Goal: Task Accomplishment & Management: Complete application form

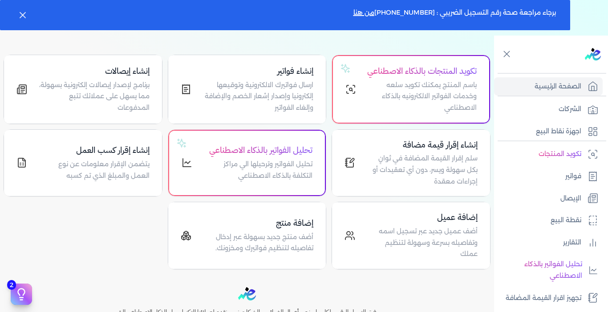
scroll to position [79, 0]
click at [411, 241] on p "أضف عميل جديد عبر تسجيل اسمه وتفاصيله بسرعة وسهولة لتنظيم عملك" at bounding box center [422, 243] width 112 height 34
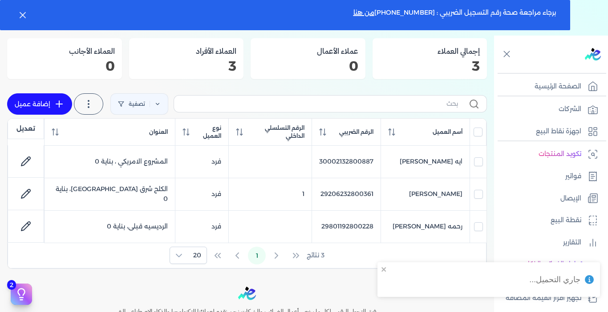
scroll to position [57, 0]
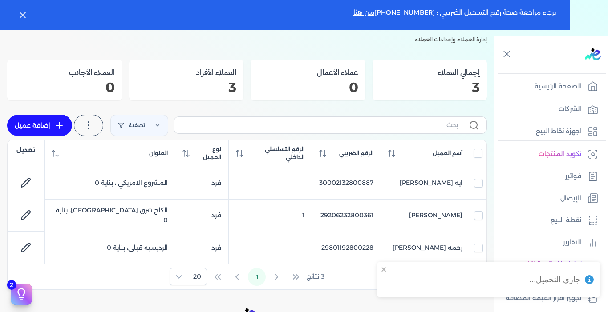
click at [55, 126] on link "إضافة عميل" at bounding box center [39, 125] width 65 height 21
select select "B"
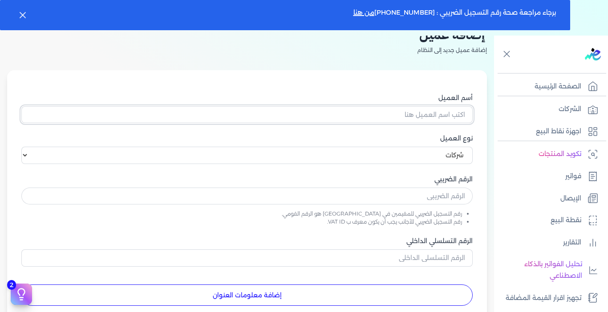
click at [256, 117] on input "أسم العميل" at bounding box center [246, 114] width 451 height 17
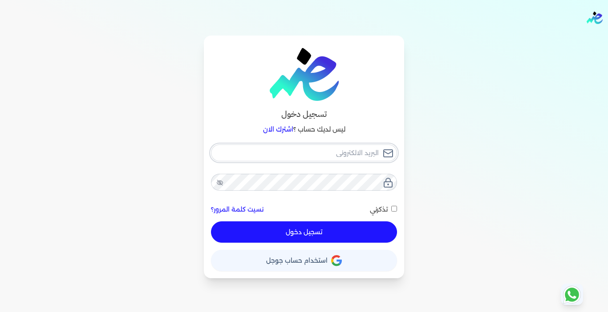
type input "[EMAIL_ADDRESS][DOMAIN_NAME]"
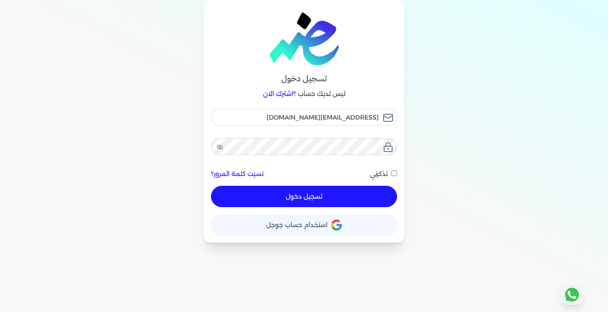
click at [292, 204] on button "تسجيل دخول" at bounding box center [304, 196] width 186 height 21
click at [0, 0] on div at bounding box center [0, 0] width 0 height 0
checkbox input "false"
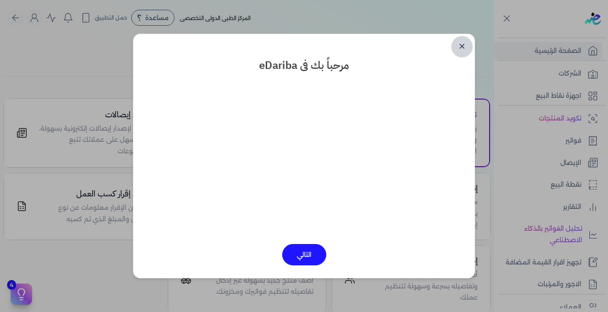
click at [461, 47] on link "✕" at bounding box center [461, 46] width 21 height 21
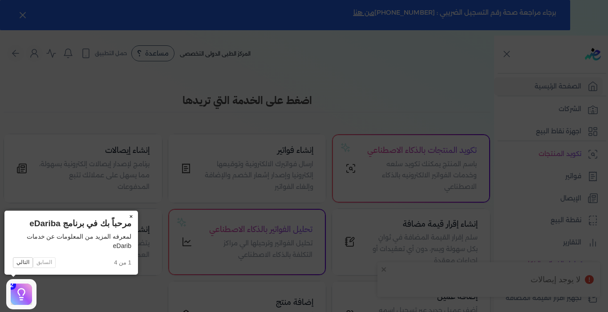
click at [130, 213] on button "×" at bounding box center [131, 217] width 14 height 12
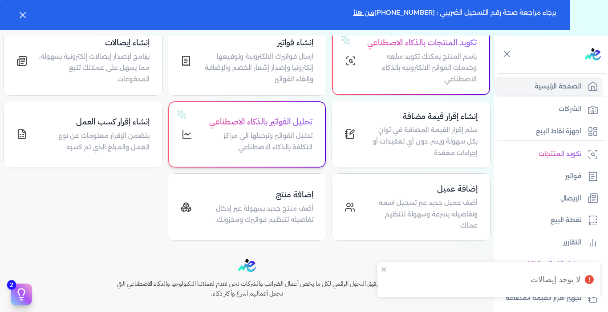
scroll to position [149, 0]
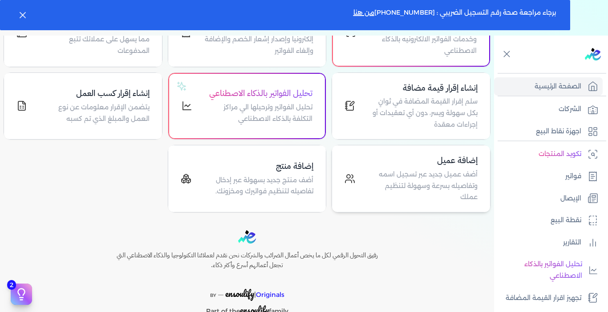
click at [440, 179] on p "أضف عميل جديد عبر تسجيل اسمه وتفاصيله بسرعة وسهولة لتنظيم عملك" at bounding box center [422, 186] width 112 height 34
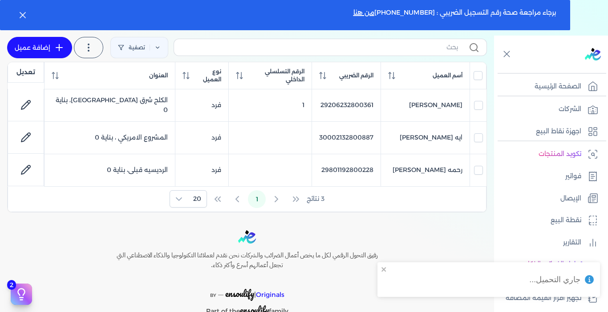
scroll to position [128, 0]
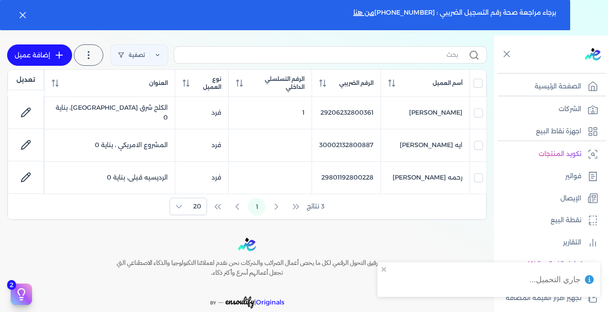
click at [55, 52] on link "إضافة عميل" at bounding box center [39, 54] width 65 height 21
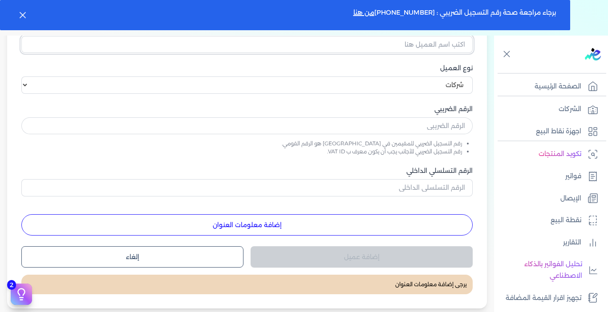
click at [419, 44] on input "أسم العميل" at bounding box center [246, 44] width 451 height 17
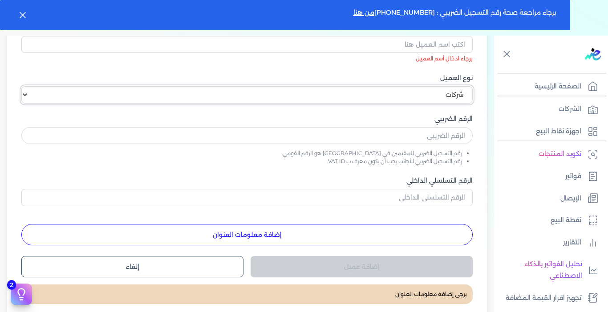
click at [30, 87] on select "اختر نوع العميل شركات أفراد أجنبي" at bounding box center [246, 94] width 451 height 17
select select "P"
click at [25, 86] on select "اختر نوع العميل شركات أفراد أجنبي" at bounding box center [246, 94] width 451 height 17
click at [324, 40] on input "أسم العميل" at bounding box center [246, 44] width 451 height 17
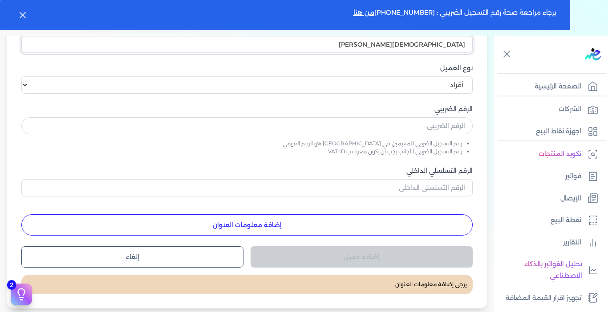
type input "[DEMOGRAPHIC_DATA][PERSON_NAME]"
click at [385, 129] on input "text" at bounding box center [246, 125] width 451 height 17
type input "30509072800405"
click at [266, 219] on button "إضافة معلومات العنوان" at bounding box center [246, 224] width 451 height 21
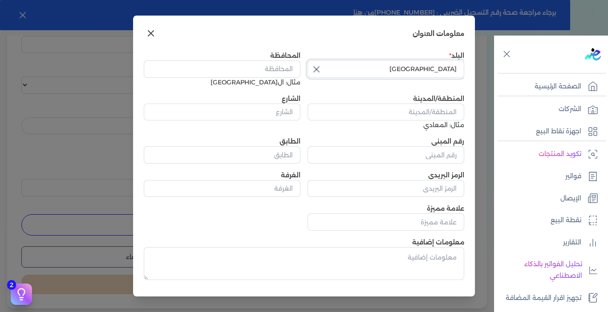
click at [367, 68] on input "[GEOGRAPHIC_DATA]" at bounding box center [385, 68] width 157 height 17
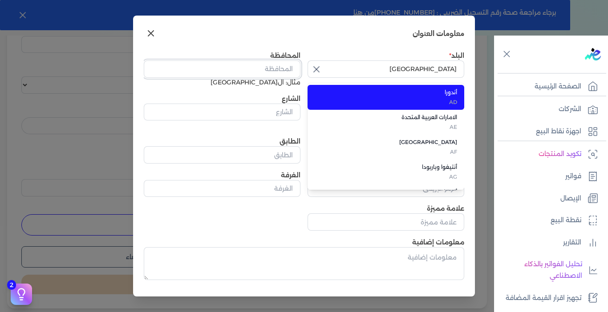
type input "أندورا"
click at [246, 66] on input "المحافظة" at bounding box center [222, 68] width 157 height 17
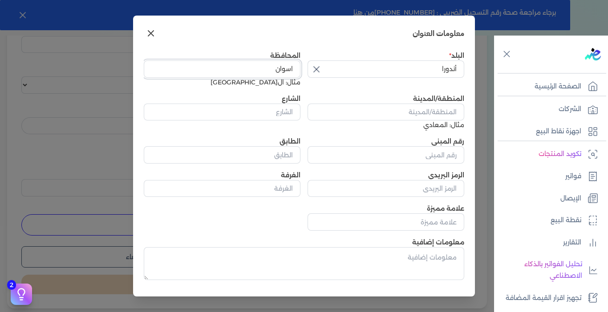
type input "اسوان"
click at [397, 112] on input "المنطقة/المدينة" at bounding box center [385, 112] width 157 height 17
type input "ادفو"
click at [282, 113] on input "الشارع" at bounding box center [222, 112] width 157 height 17
type input "الكلح غرب"
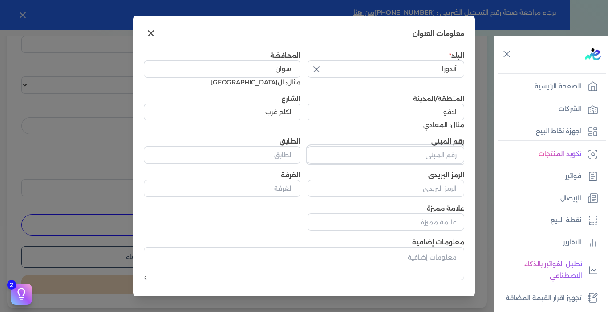
click at [403, 157] on input "رقم المبنى" at bounding box center [385, 154] width 157 height 17
type input "0"
click at [293, 156] on input "الطابق" at bounding box center [222, 154] width 157 height 17
type input "0"
click at [415, 192] on input "الرمز البريدي" at bounding box center [385, 188] width 157 height 17
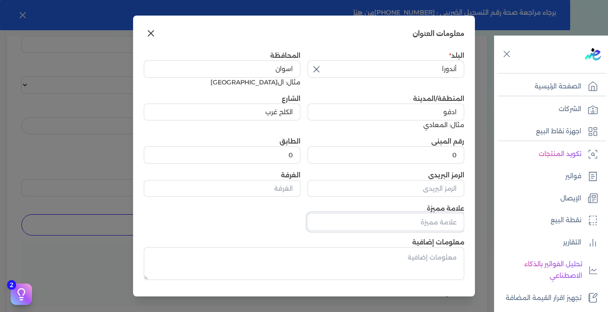
click at [418, 222] on input "علامة مميزة" at bounding box center [385, 221] width 157 height 17
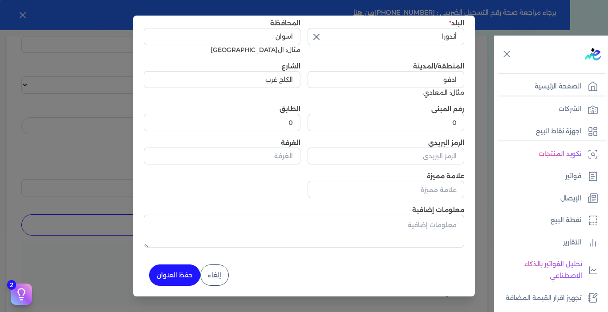
click at [177, 274] on div "2 دليل البدء السريع اكمل الخطوات التالية لبدء استخدام النظام مكتمل 50% الربط ال…" at bounding box center [178, 278] width 14 height 9
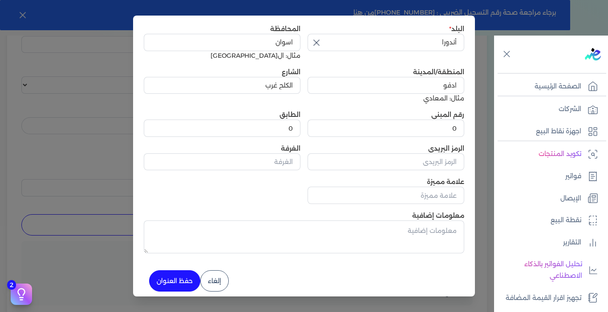
scroll to position [0, 0]
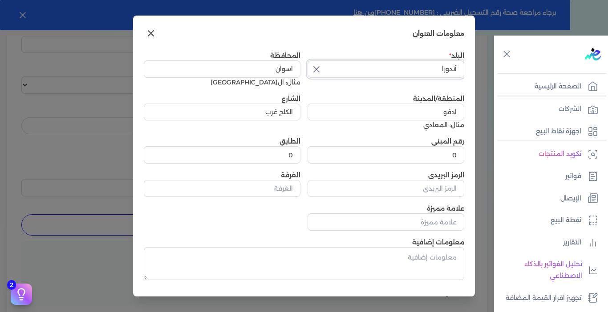
click at [362, 76] on input "أندورا" at bounding box center [385, 68] width 157 height 17
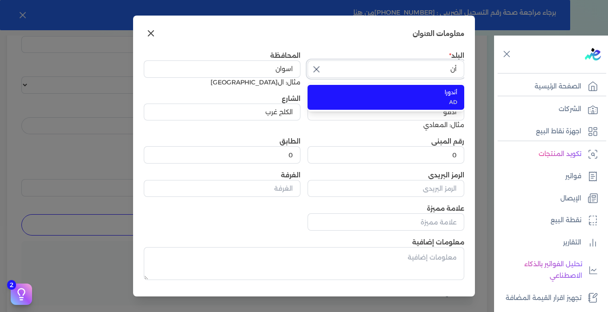
type input "أ"
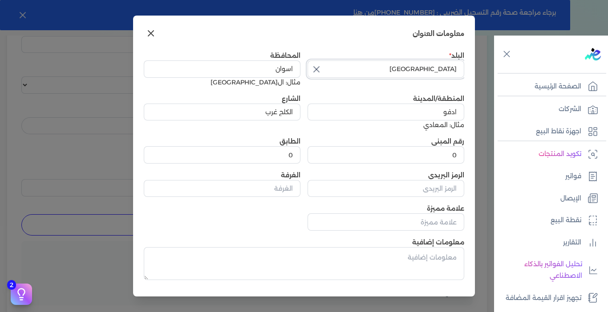
scroll to position [32, 0]
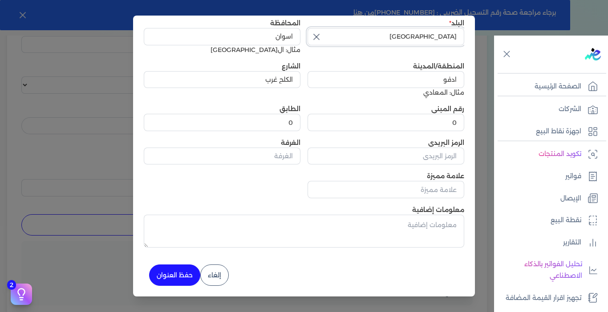
type input "[GEOGRAPHIC_DATA]"
click at [171, 273] on button "حفظ العنوان" at bounding box center [174, 275] width 51 height 21
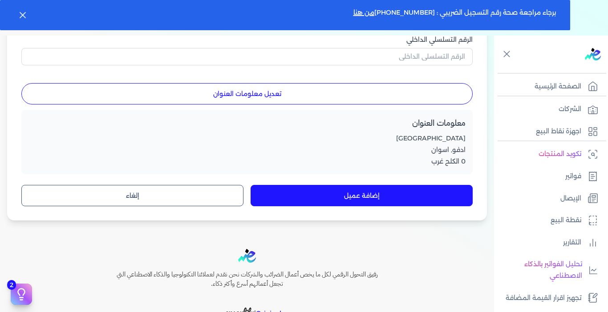
scroll to position [278, 0]
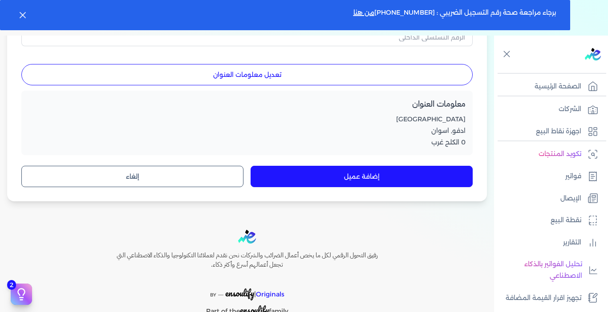
click at [363, 178] on button "إضافة عميل" at bounding box center [361, 176] width 222 height 21
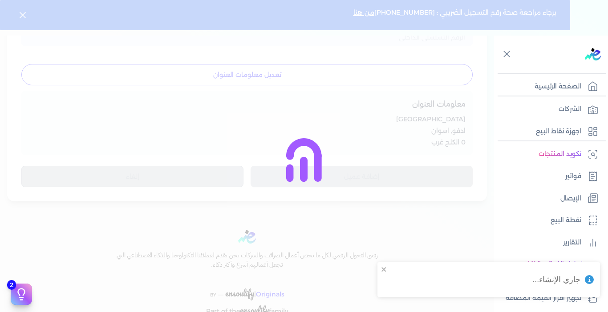
select select "B"
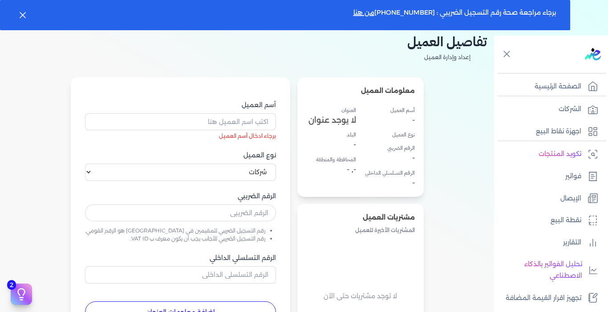
scroll to position [50, 0]
click at [185, 125] on input "أسم العميل" at bounding box center [180, 122] width 191 height 17
type input "[DEMOGRAPHIC_DATA][PERSON_NAME]"
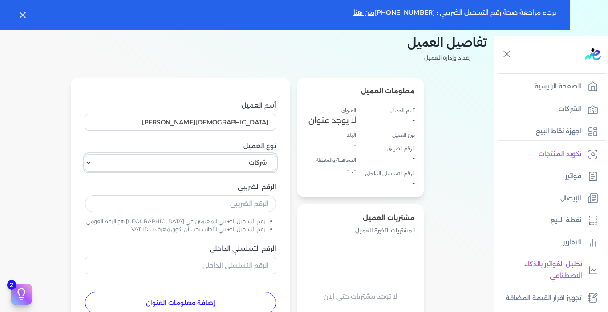
click at [110, 161] on select "اختر نوع العميل شركات أفراد أجنبي" at bounding box center [180, 162] width 191 height 17
select select "P"
click at [109, 154] on select "اختر نوع العميل شركات أفراد أجنبي" at bounding box center [180, 162] width 191 height 17
click at [578, 218] on p "نقطة البيع" at bounding box center [565, 221] width 31 height 12
select select "EGP"
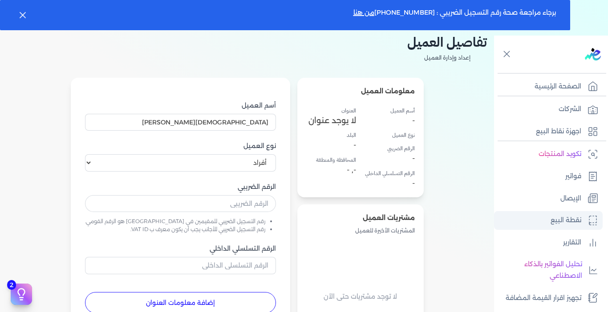
select select "EGS"
select select "B"
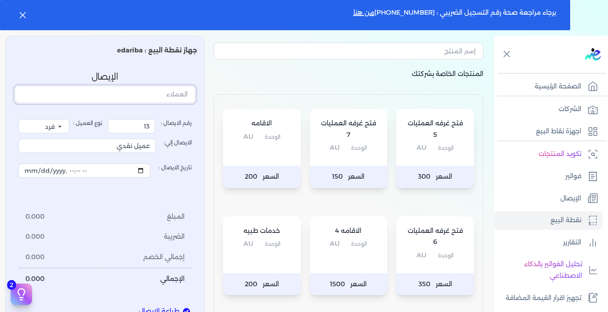
click at [120, 95] on input "text" at bounding box center [105, 94] width 181 height 17
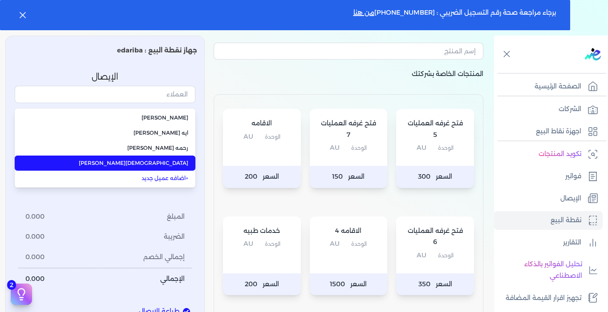
click at [153, 162] on span "[DEMOGRAPHIC_DATA][PERSON_NAME]" at bounding box center [110, 163] width 156 height 8
type input "[DEMOGRAPHIC_DATA][PERSON_NAME]"
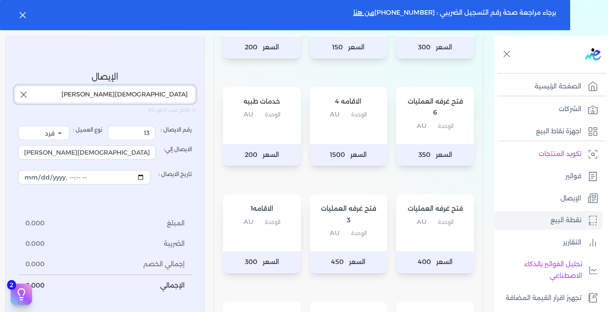
scroll to position [181, 0]
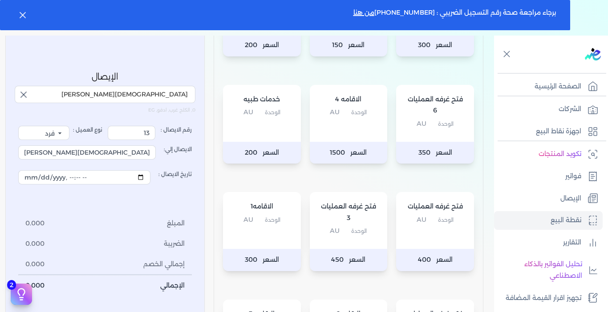
click at [449, 221] on span "الوحدة" at bounding box center [446, 220] width 16 height 12
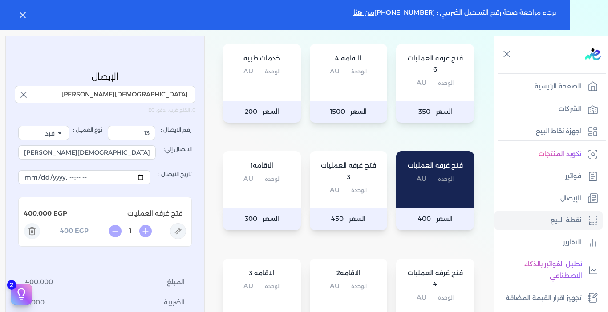
scroll to position [227, 0]
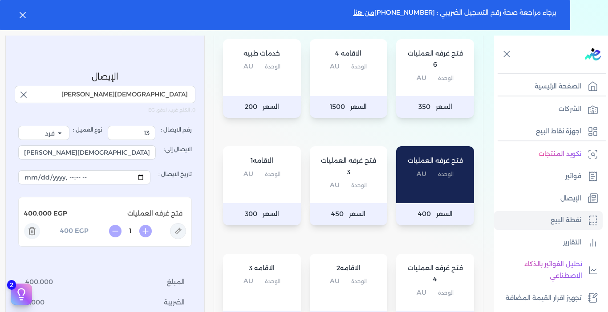
click at [267, 185] on div "الاقامه1 الوحدة AU" at bounding box center [262, 174] width 78 height 57
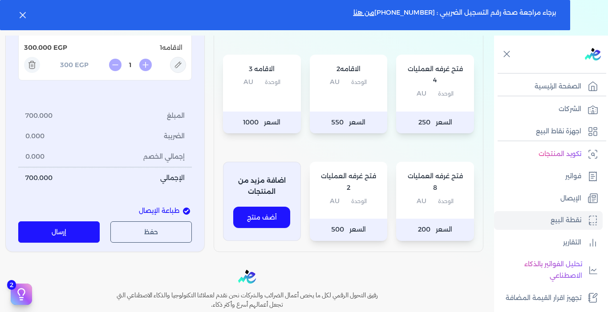
scroll to position [427, 0]
click at [78, 233] on button "إرسال" at bounding box center [58, 231] width 81 height 21
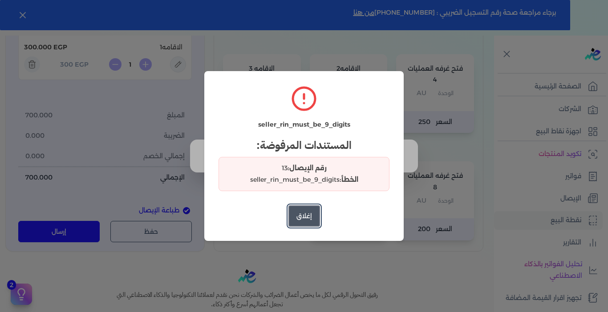
click at [308, 217] on button "إغلاق" at bounding box center [304, 215] width 32 height 21
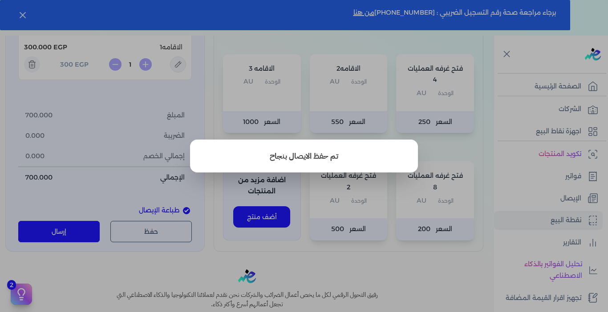
click at [444, 251] on button "close" at bounding box center [304, 156] width 608 height 312
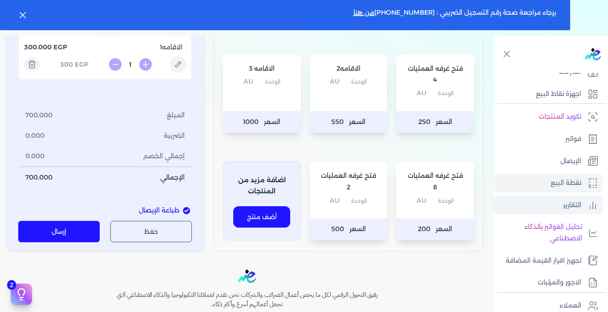
scroll to position [38, 0]
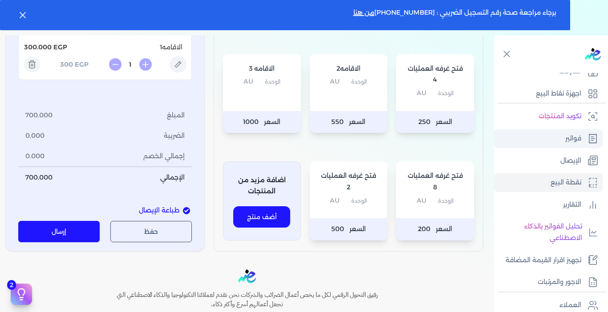
drag, startPoint x: 580, startPoint y: 129, endPoint x: 580, endPoint y: 137, distance: 8.0
click at [580, 137] on ul "تكويد المنتجات فواتير الإيصال نقطة البيع التقارير تحليل الفواتير بالذكاء الاصطن…" at bounding box center [548, 199] width 109 height 184
click at [580, 137] on p "فواتير" at bounding box center [573, 139] width 16 height 12
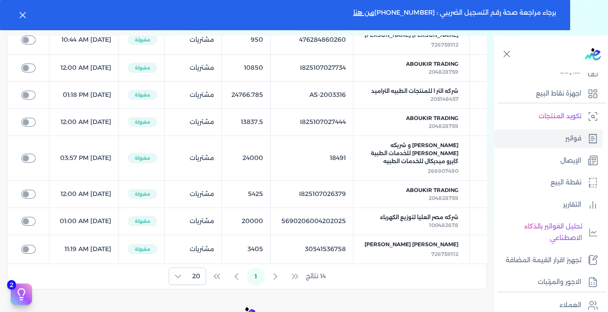
scroll to position [456, 0]
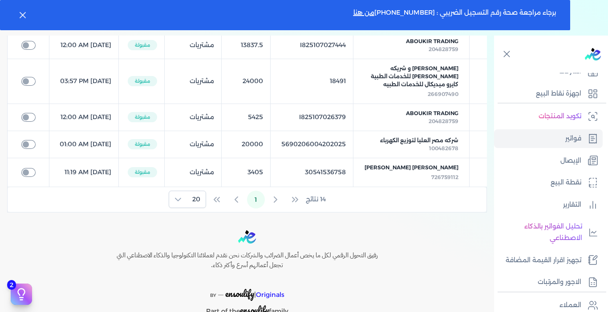
click at [239, 199] on div "14 نتائج 1 20" at bounding box center [247, 199] width 479 height 25
click at [222, 201] on div "14 نتائج 1 20" at bounding box center [247, 199] width 479 height 25
click at [216, 198] on div "14 نتائج 1 20" at bounding box center [247, 199] width 479 height 25
click at [278, 199] on div "14 نتائج 1 20" at bounding box center [247, 199] width 479 height 25
click at [294, 199] on div "14 نتائج 1 20" at bounding box center [247, 199] width 479 height 25
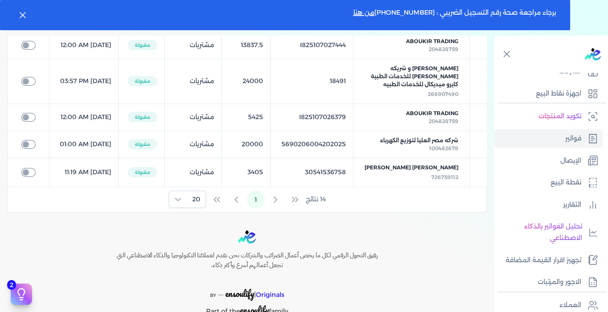
click at [322, 200] on span "14 نتائج" at bounding box center [316, 199] width 20 height 9
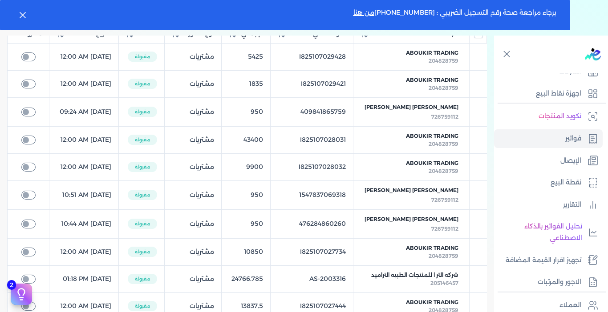
scroll to position [0, 0]
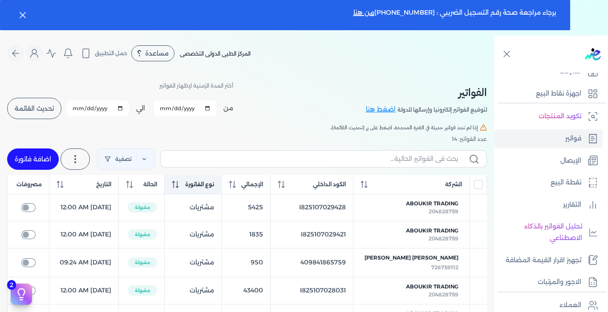
click at [214, 189] on span "نوع الفاتورة" at bounding box center [199, 185] width 29 height 8
click at [157, 189] on div "الحالة" at bounding box center [141, 185] width 31 height 8
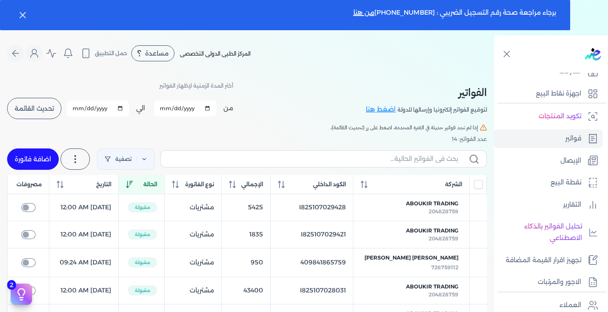
click at [157, 189] on div "الحالة" at bounding box center [141, 185] width 31 height 8
click at [44, 110] on span "تحديث القائمة" at bounding box center [34, 108] width 39 height 6
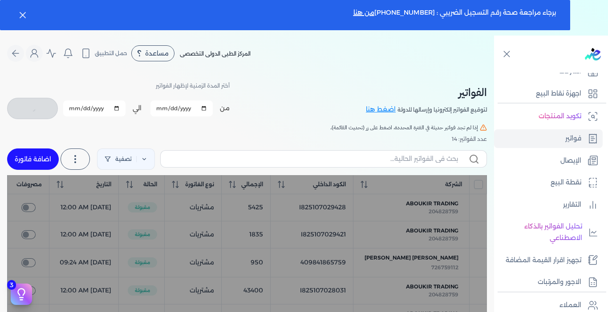
checkbox input "false"
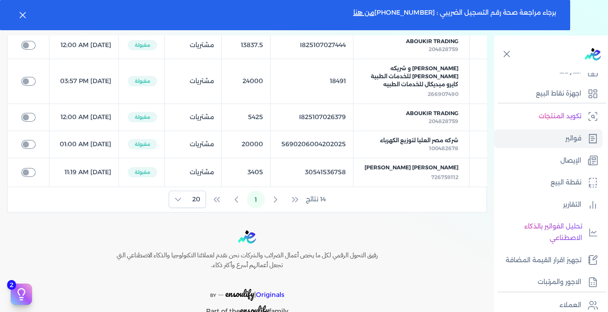
scroll to position [456, 0]
click at [187, 198] on div at bounding box center [178, 199] width 18 height 16
click at [186, 196] on div at bounding box center [178, 199] width 18 height 16
click at [255, 200] on button "1" at bounding box center [256, 200] width 18 height 18
click at [218, 197] on div "14 نتائج 1 20" at bounding box center [247, 199] width 479 height 25
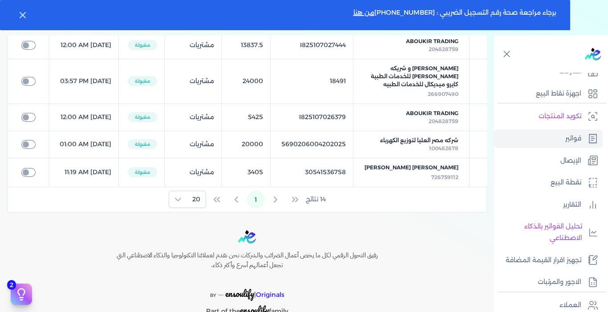
click at [313, 198] on span "14 نتائج" at bounding box center [316, 199] width 20 height 9
click at [274, 198] on div "14 نتائج 1 20" at bounding box center [247, 199] width 479 height 25
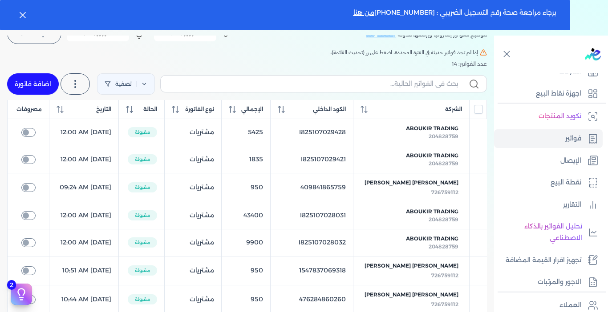
scroll to position [74, 0]
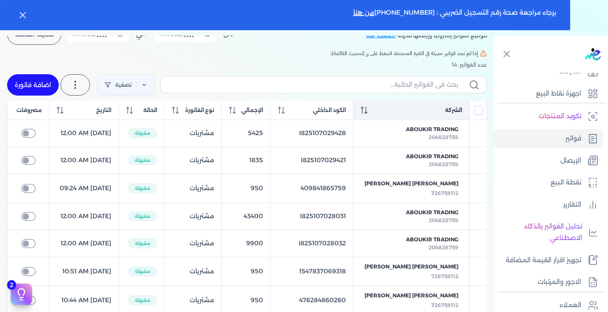
click at [367, 114] on icon at bounding box center [363, 110] width 7 height 7
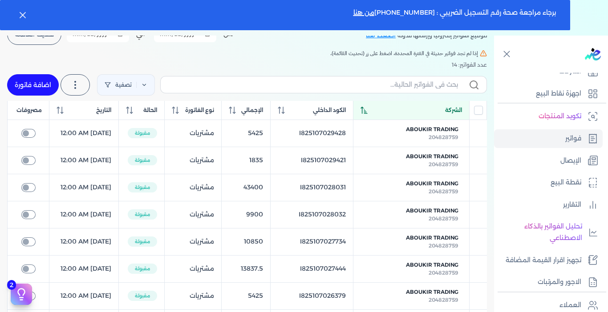
click at [367, 114] on icon at bounding box center [363, 110] width 7 height 7
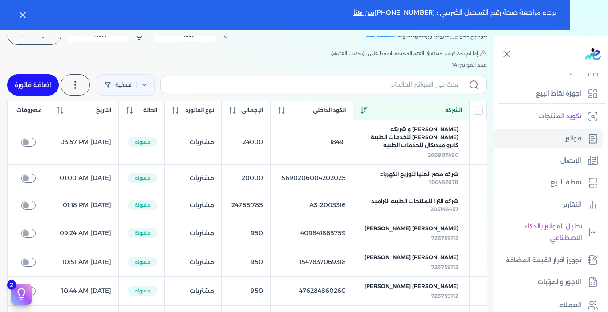
click at [367, 114] on icon at bounding box center [363, 110] width 7 height 7
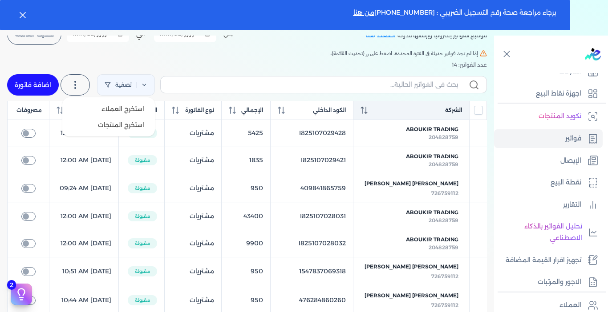
click at [78, 86] on icon at bounding box center [75, 85] width 11 height 11
click at [97, 104] on button "استخرج العملاء" at bounding box center [108, 109] width 85 height 16
click at [115, 110] on span "استخرج العملاء" at bounding box center [122, 109] width 43 height 9
click at [116, 123] on span "استخرج المنتجات" at bounding box center [121, 125] width 46 height 9
click at [81, 83] on icon at bounding box center [75, 85] width 11 height 11
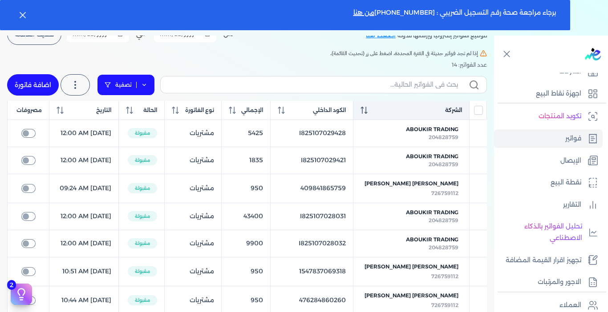
click at [132, 83] on link "تصفية" at bounding box center [126, 84] width 58 height 21
click at [202, 179] on table "الشركة الكود الداخلي الإجمالي نوع الفاتورة الحالة التاريخ مصروفات ABOUKIR TRADI…" at bounding box center [246, 313] width 479 height 424
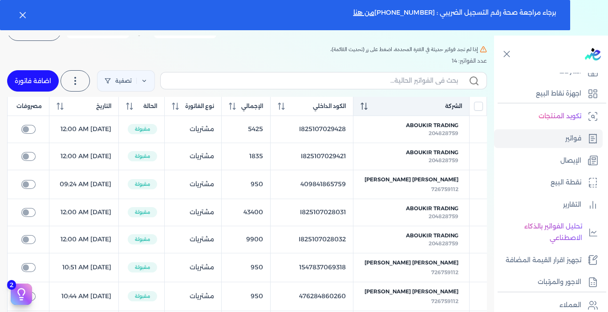
scroll to position [77, 0]
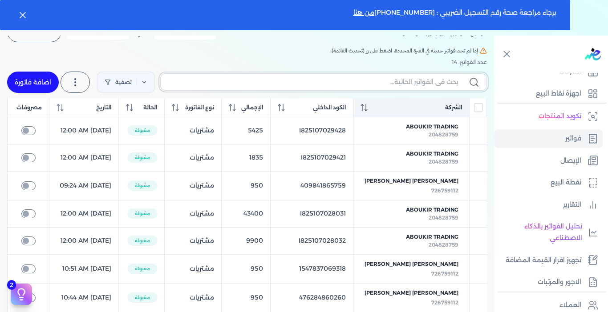
click at [383, 79] on input "text" at bounding box center [313, 81] width 290 height 9
type input "هن"
checkbox input "false"
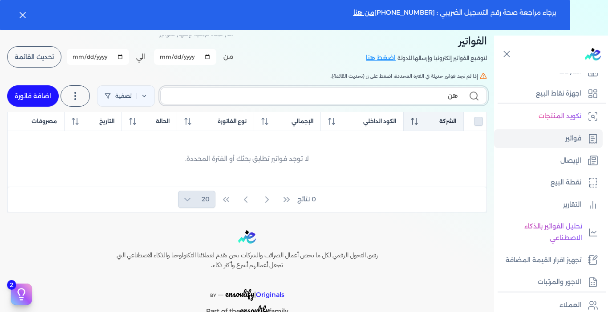
scroll to position [52, 0]
type input "ه"
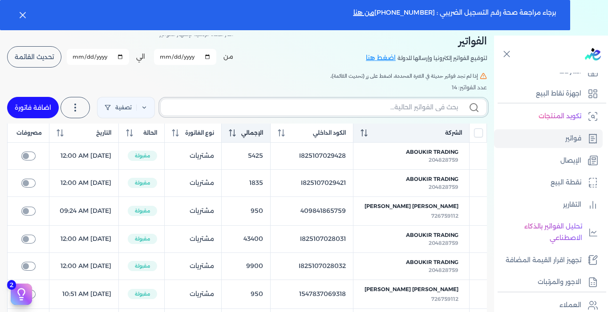
checkbox input "false"
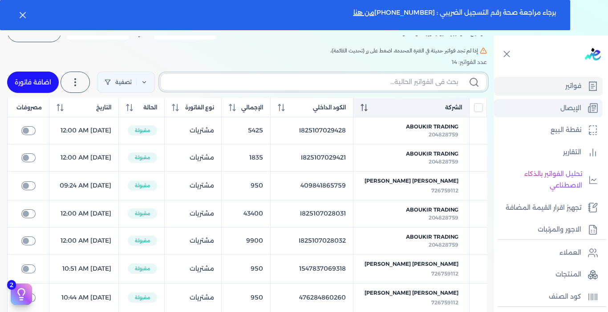
scroll to position [0, 0]
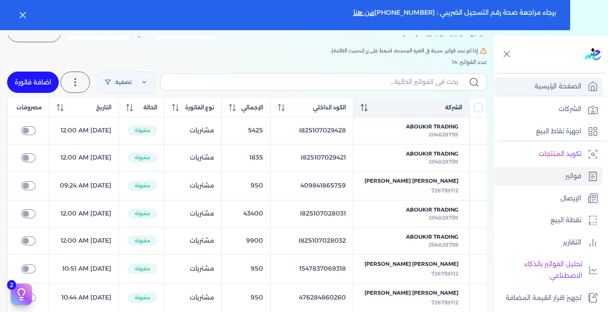
click at [560, 82] on p "الصفحة الرئيسية" at bounding box center [557, 87] width 47 height 12
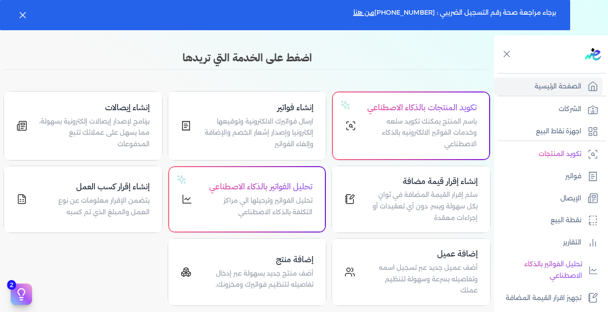
scroll to position [39, 0]
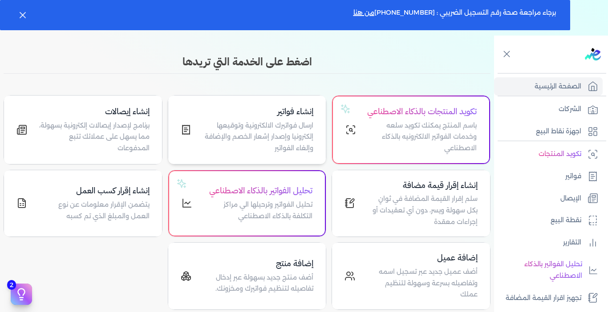
click at [274, 117] on h4 "إنشاء فواتير" at bounding box center [258, 111] width 112 height 13
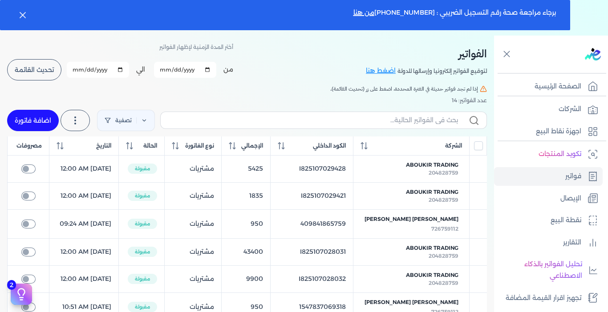
click at [52, 69] on span "تحديث القائمة" at bounding box center [34, 70] width 39 height 6
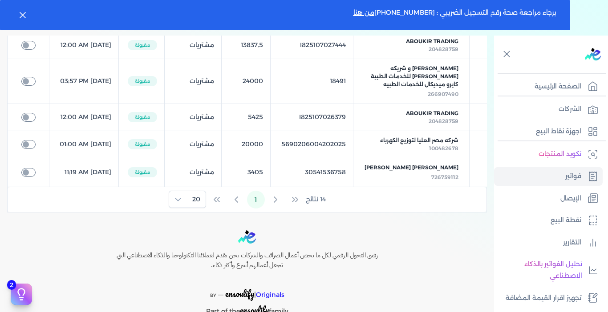
scroll to position [456, 0]
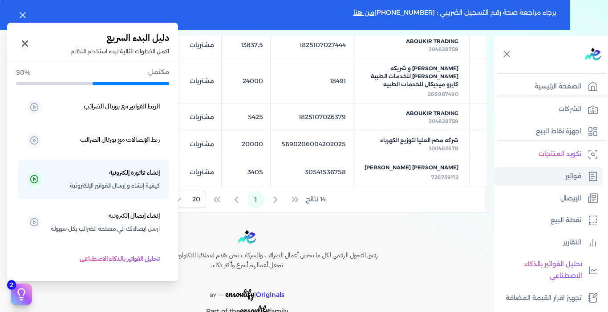
click at [26, 286] on button "2" at bounding box center [21, 294] width 21 height 21
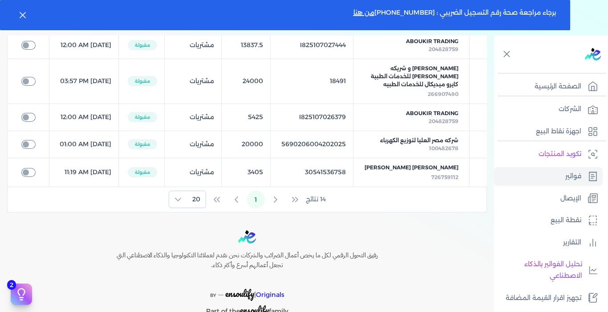
click at [368, 240] on div at bounding box center [246, 237] width 299 height 14
click at [279, 198] on div "14 نتائج 1 20" at bounding box center [247, 199] width 479 height 25
click at [193, 197] on span "20" at bounding box center [196, 199] width 19 height 16
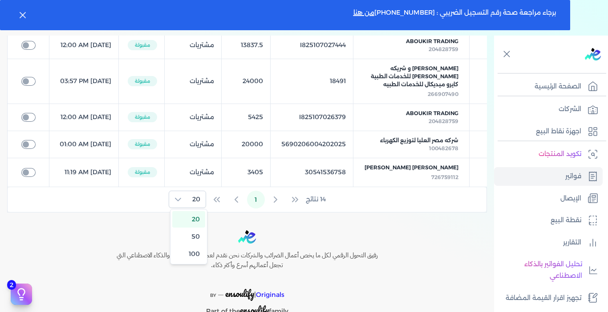
click at [193, 239] on span "50" at bounding box center [195, 236] width 8 height 9
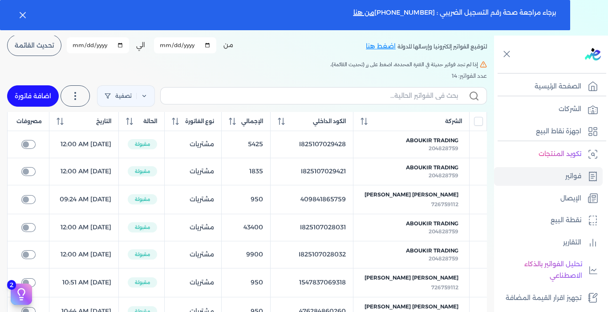
scroll to position [63, 0]
click at [46, 46] on span "تحديث القائمة" at bounding box center [34, 46] width 39 height 6
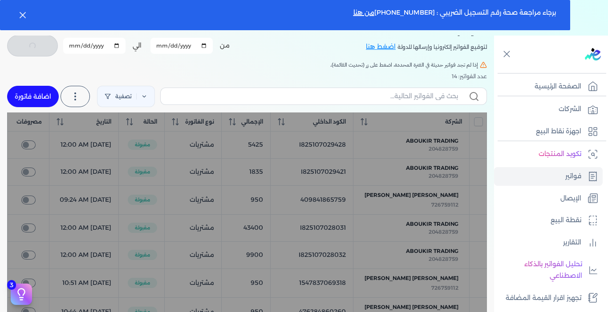
checkbox input "false"
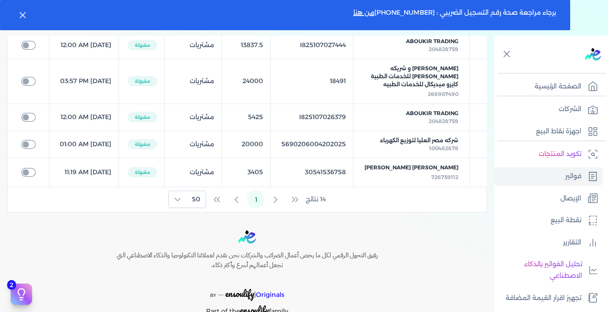
scroll to position [456, 0]
click at [190, 193] on span "50" at bounding box center [195, 199] width 19 height 16
click at [189, 217] on li "20" at bounding box center [188, 219] width 33 height 16
click at [560, 196] on p "الإيصال" at bounding box center [570, 199] width 21 height 12
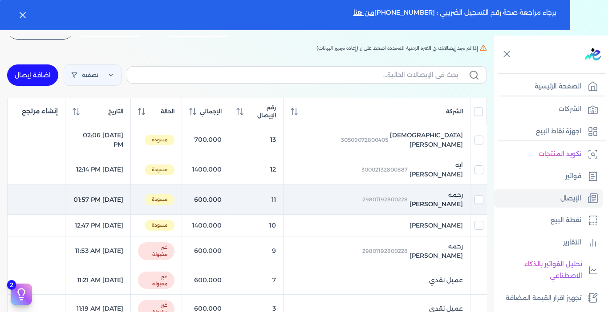
scroll to position [77, 0]
